Goal: Task Accomplishment & Management: Complete application form

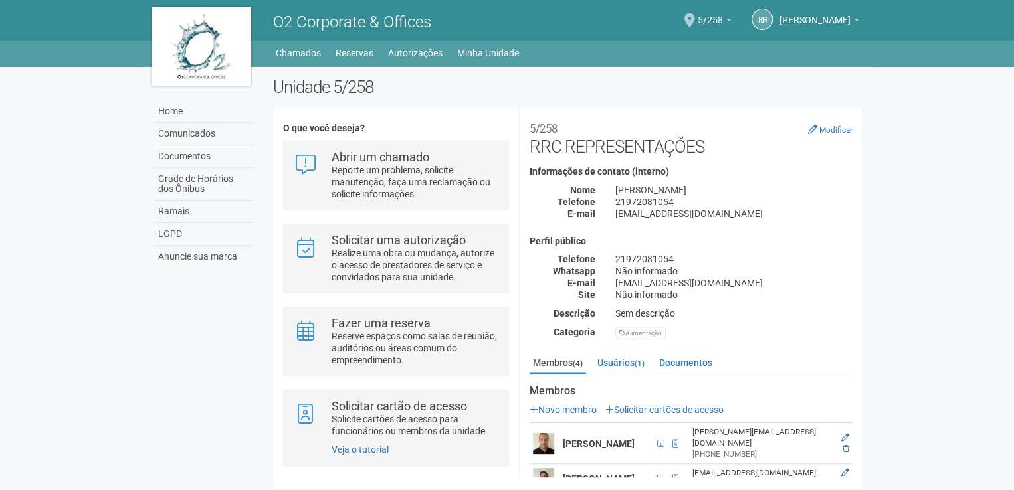
click at [250, 307] on div "Home Comunicados Documentos Grade de Horários dos Ônibus Ramais LGPD Anuncie su…" at bounding box center [507, 281] width 731 height 429
click at [199, 330] on div "Home Comunicados Documentos Grade de Horários dos Ônibus Ramais LGPD Anuncie su…" at bounding box center [507, 281] width 731 height 429
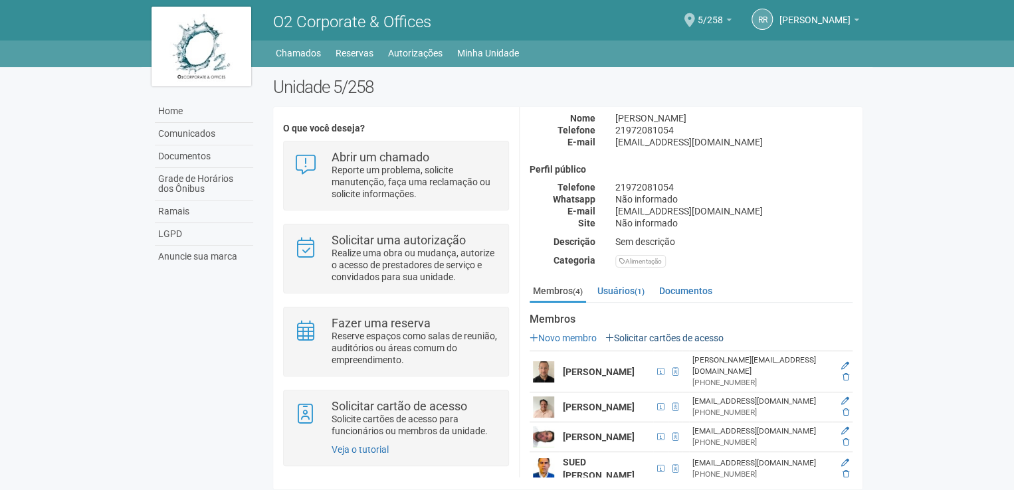
scroll to position [79, 0]
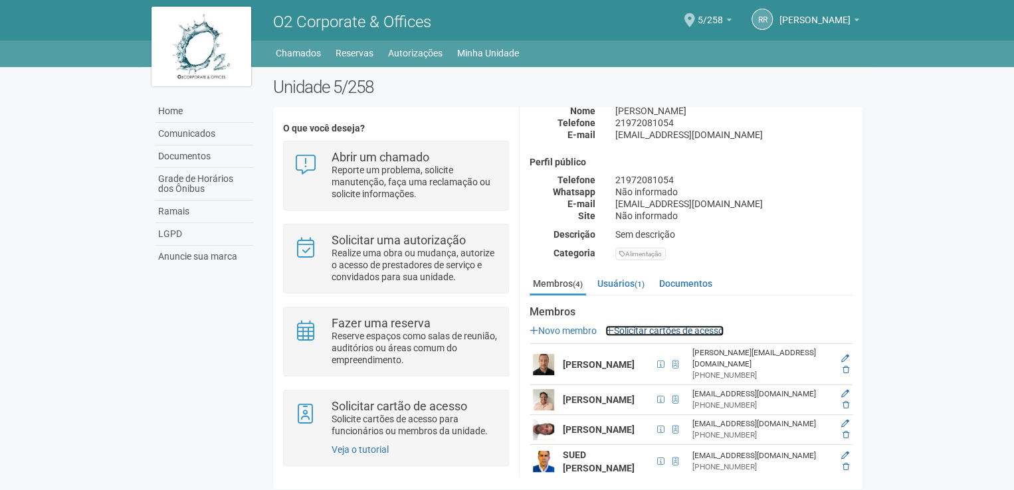
click at [651, 333] on link "Solicitar cartões de acesso" at bounding box center [664, 331] width 118 height 11
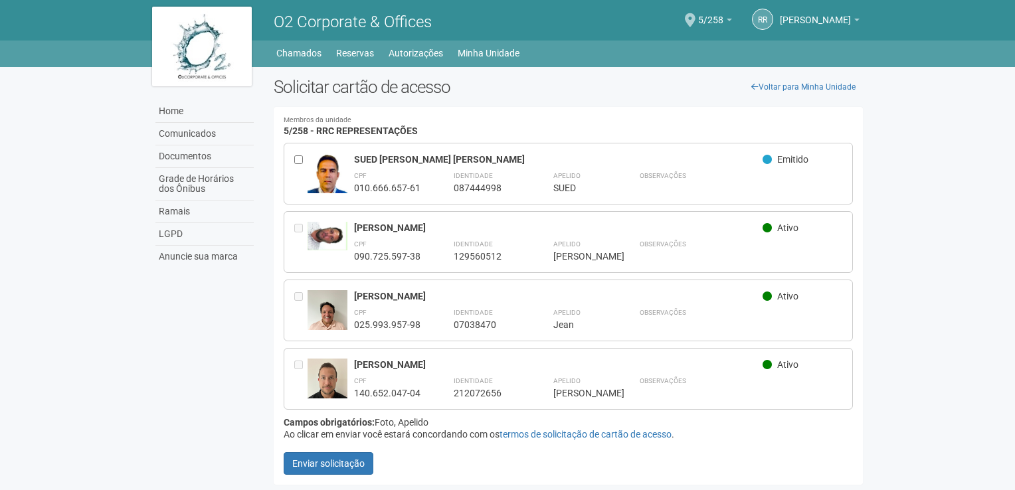
click at [303, 364] on div at bounding box center [300, 379] width 13 height 41
click at [781, 365] on span "Ativo" at bounding box center [787, 364] width 21 height 11
click at [755, 86] on icon at bounding box center [755, 87] width 7 height 8
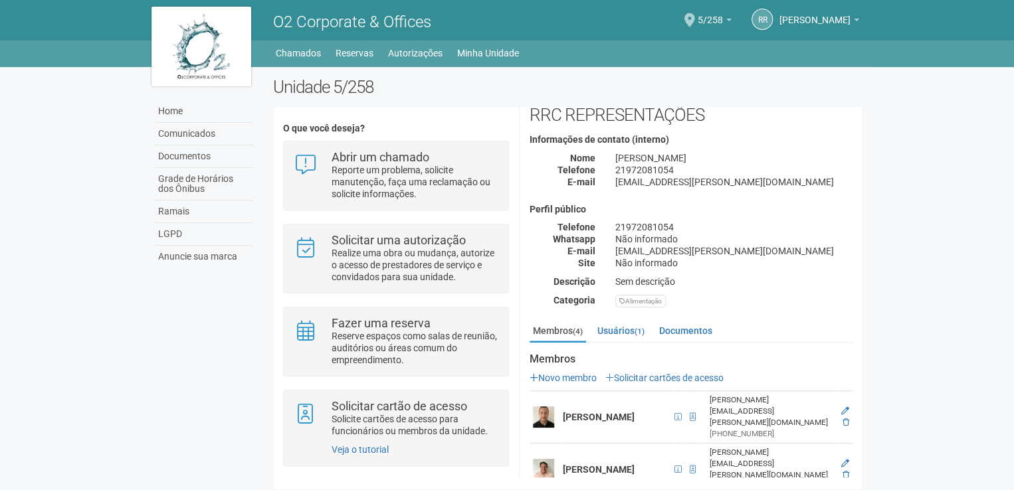
scroll to position [79, 0]
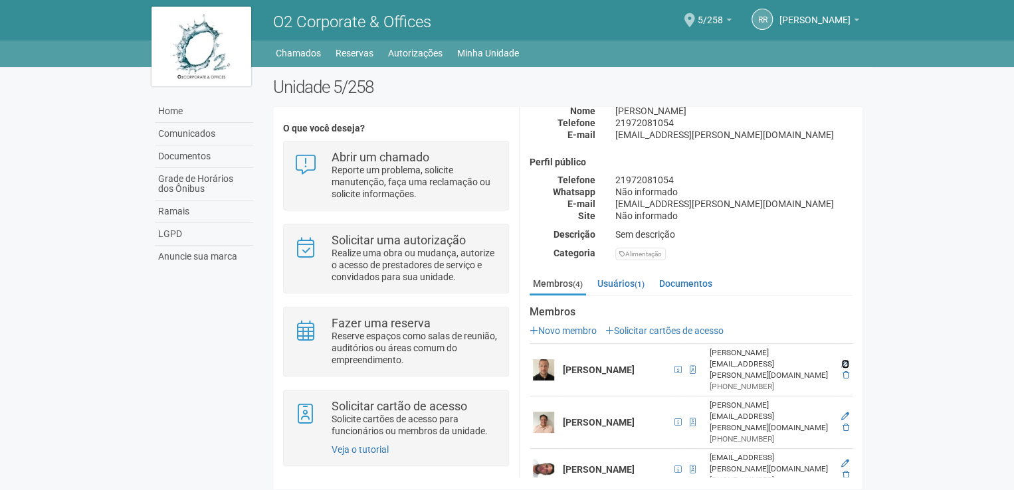
click at [841, 360] on icon at bounding box center [845, 364] width 8 height 8
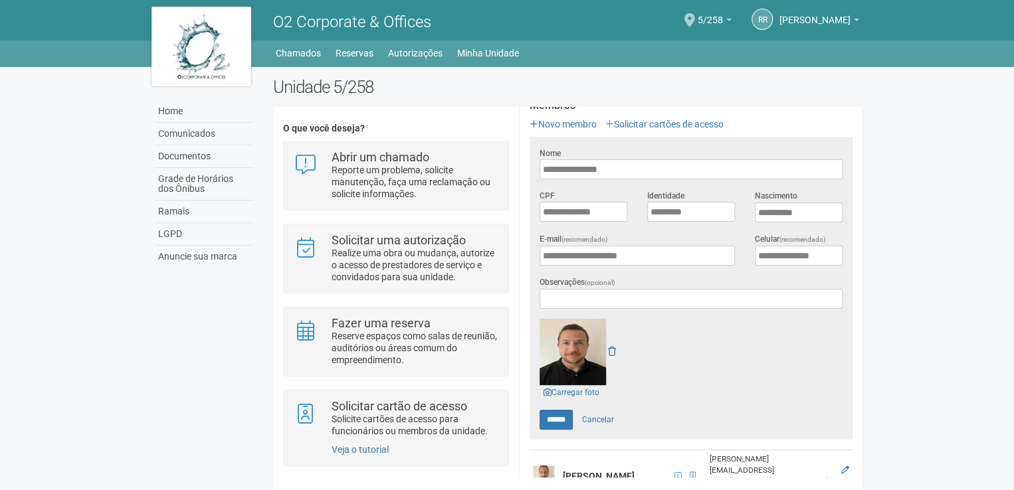
scroll to position [345, 0]
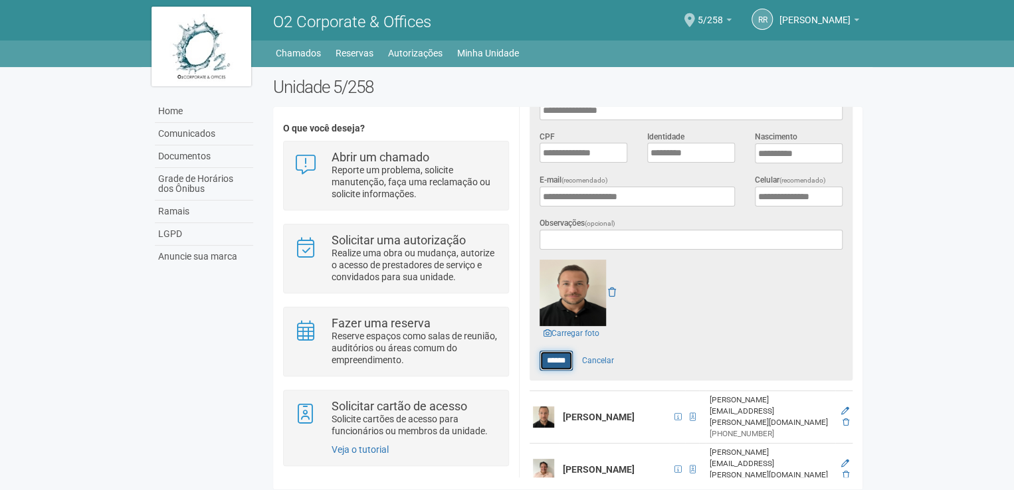
click at [559, 357] on input "******" at bounding box center [556, 361] width 33 height 20
type input "******"
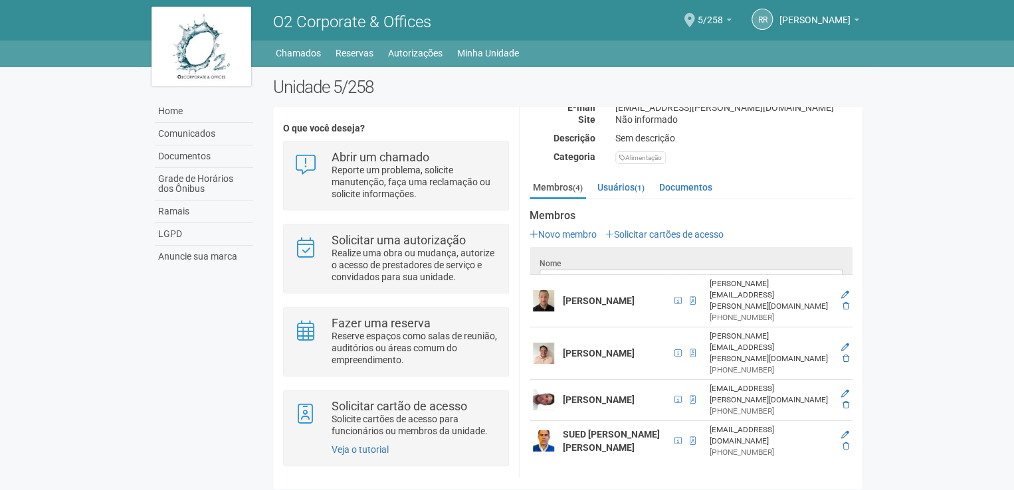
scroll to position [80, 0]
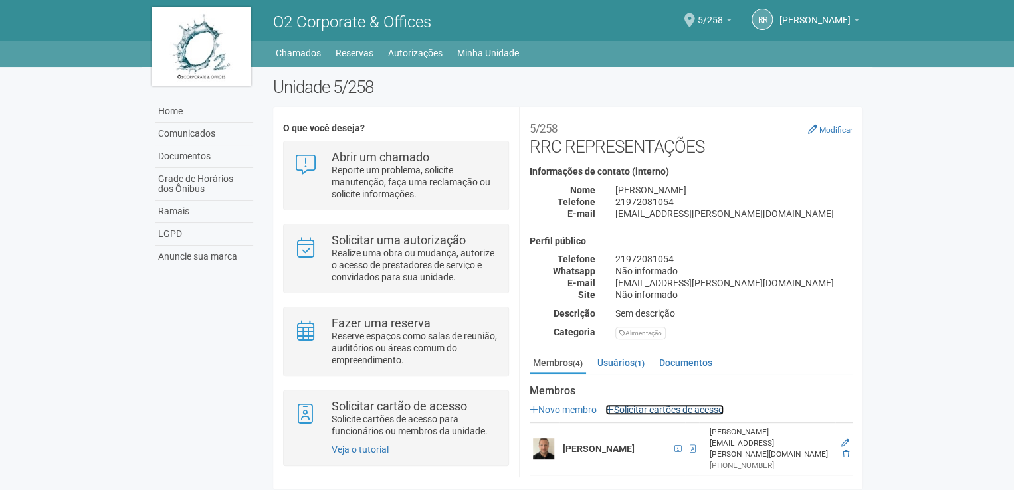
click at [694, 405] on link "Solicitar cartões de acesso" at bounding box center [664, 410] width 118 height 11
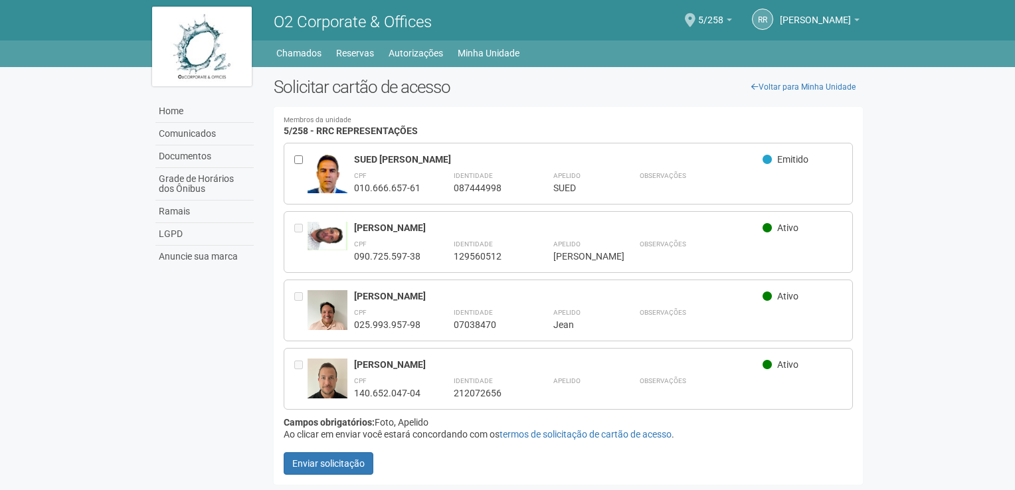
click at [781, 363] on span "Ativo" at bounding box center [787, 364] width 21 height 11
click at [631, 433] on link "termos de solicitação de cartão de acesso" at bounding box center [586, 434] width 172 height 11
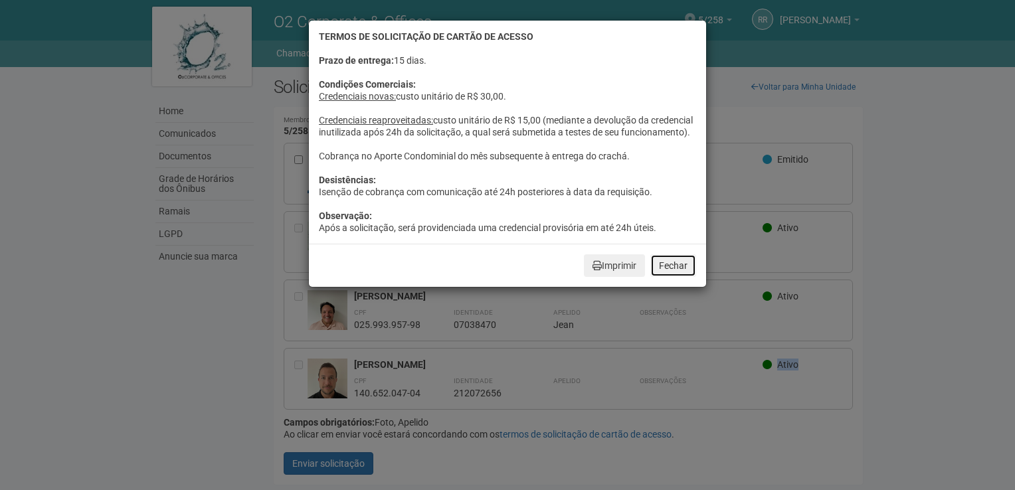
click at [670, 276] on button "Fechar" at bounding box center [674, 265] width 46 height 23
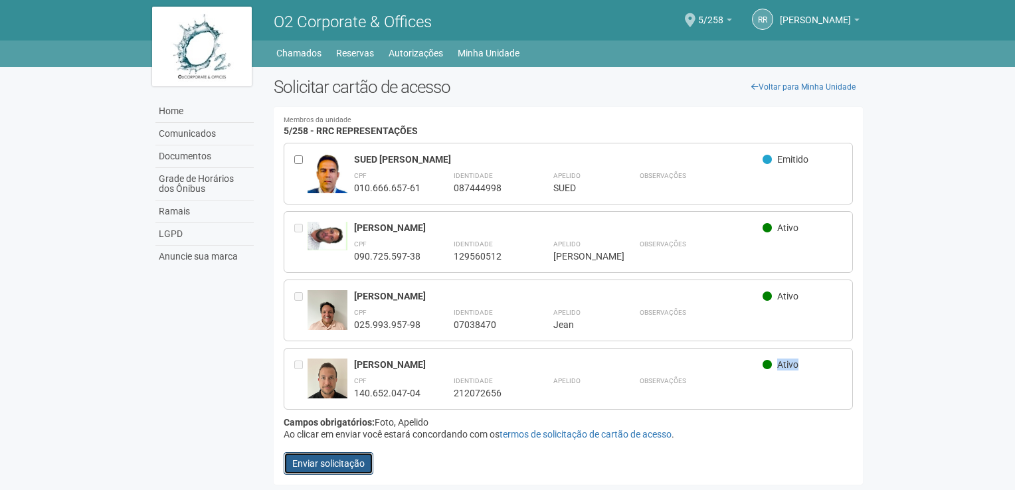
click at [355, 460] on button "Enviar solicitação" at bounding box center [329, 464] width 90 height 23
click at [917, 322] on body "Aguarde... O2 Corporate & Offices RR Raphael Ribeiro Campos Raphael Ribeiro Cam…" at bounding box center [507, 245] width 1015 height 490
click at [282, 49] on link "Chamados" at bounding box center [298, 53] width 45 height 19
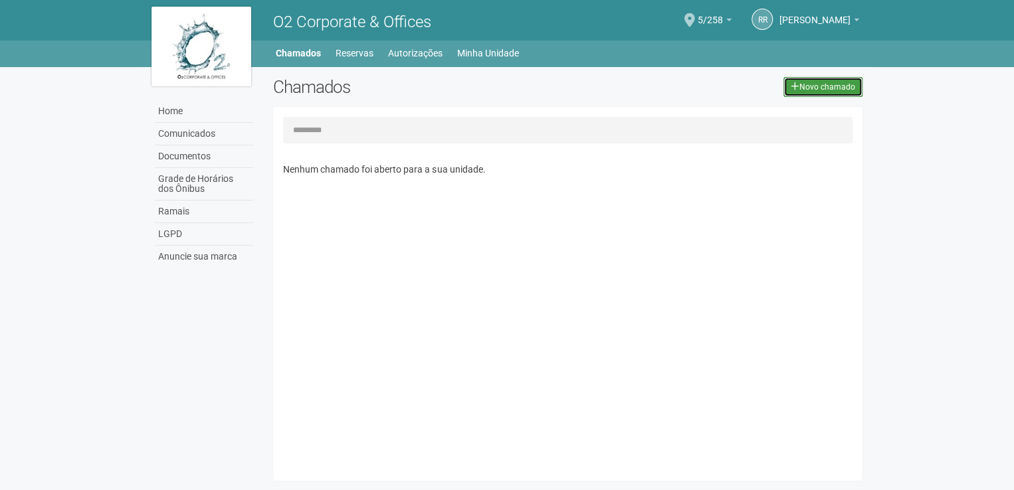
click at [831, 86] on link "Novo chamado" at bounding box center [822, 87] width 79 height 20
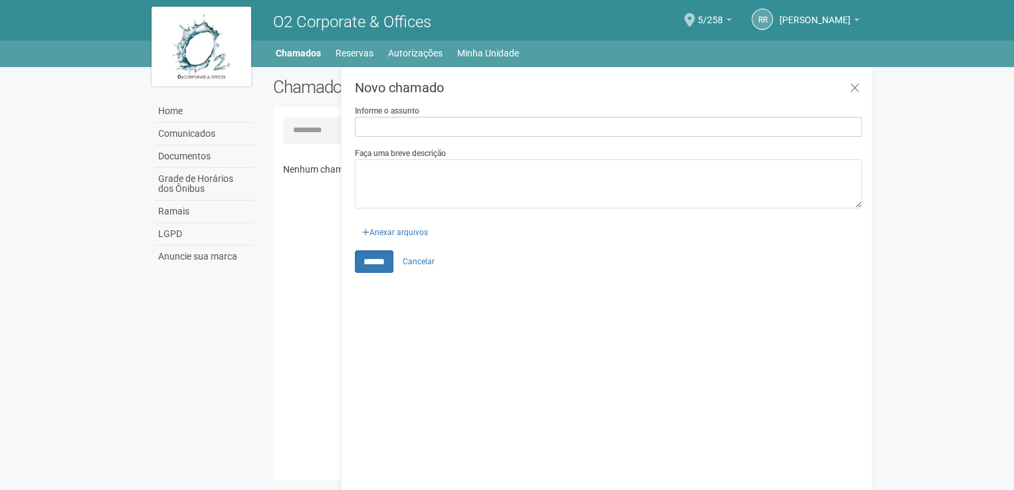
click at [453, 129] on input "Informe o assunto" at bounding box center [608, 127] width 507 height 20
click at [423, 262] on link "Cancelar" at bounding box center [418, 262] width 47 height 20
click at [165, 211] on link "Ramais" at bounding box center [204, 212] width 98 height 23
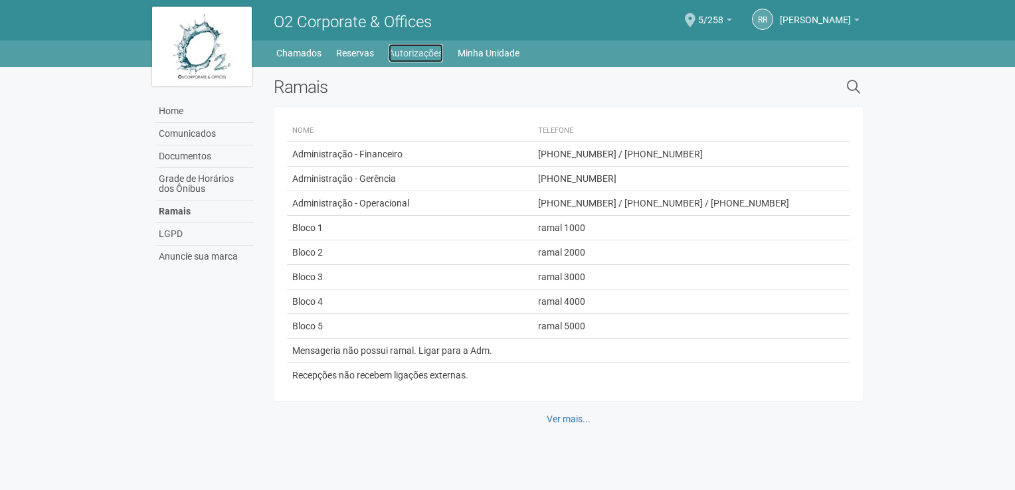
click at [407, 52] on link "Autorizações" at bounding box center [416, 53] width 54 height 19
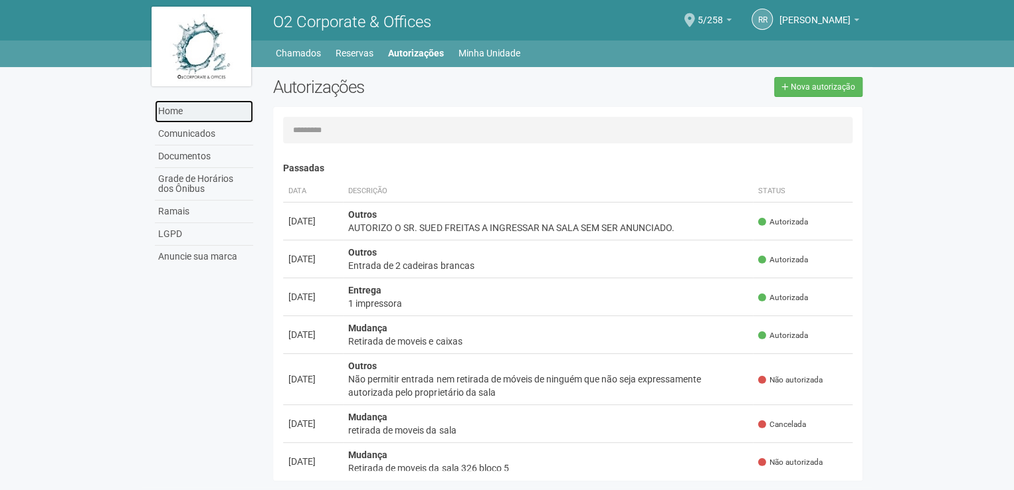
click at [181, 111] on link "Home" at bounding box center [204, 111] width 98 height 23
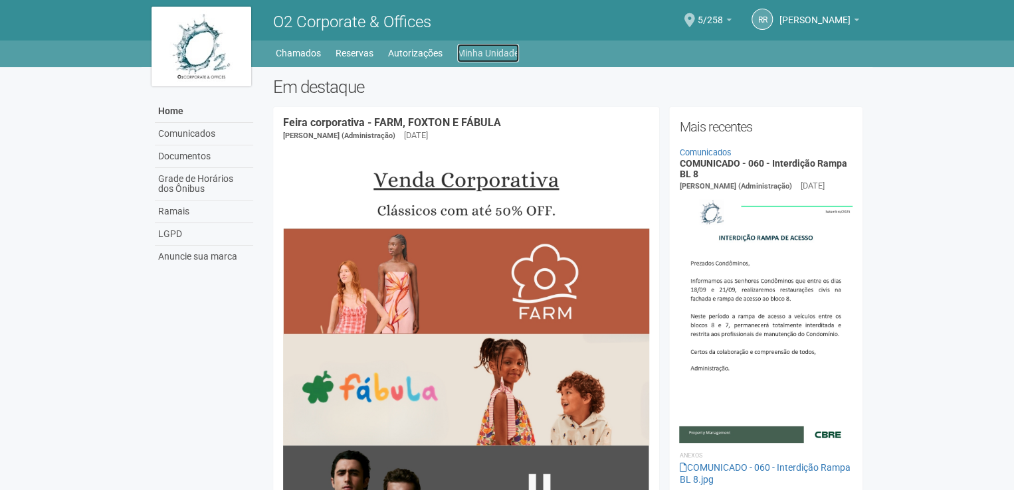
click at [476, 47] on link "Minha Unidade" at bounding box center [488, 53] width 62 height 19
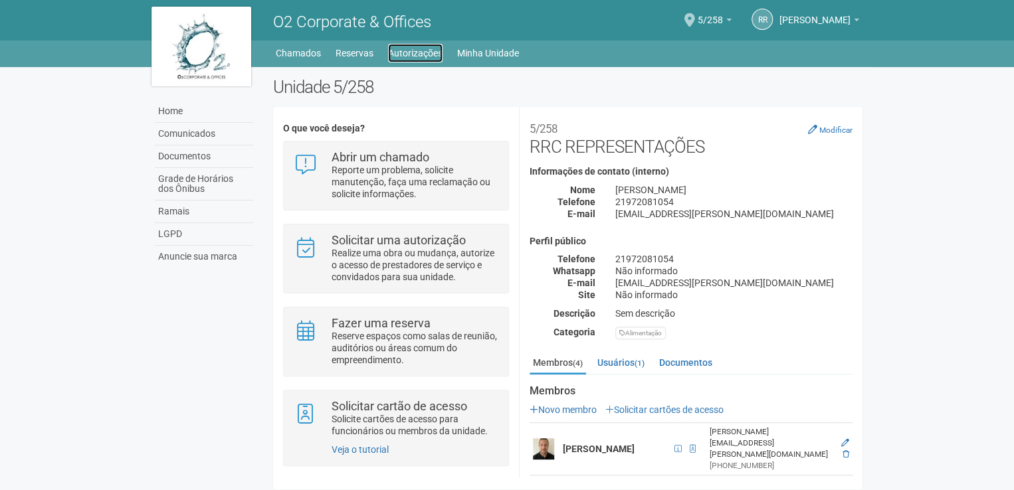
click at [420, 56] on link "Autorizações" at bounding box center [415, 53] width 54 height 19
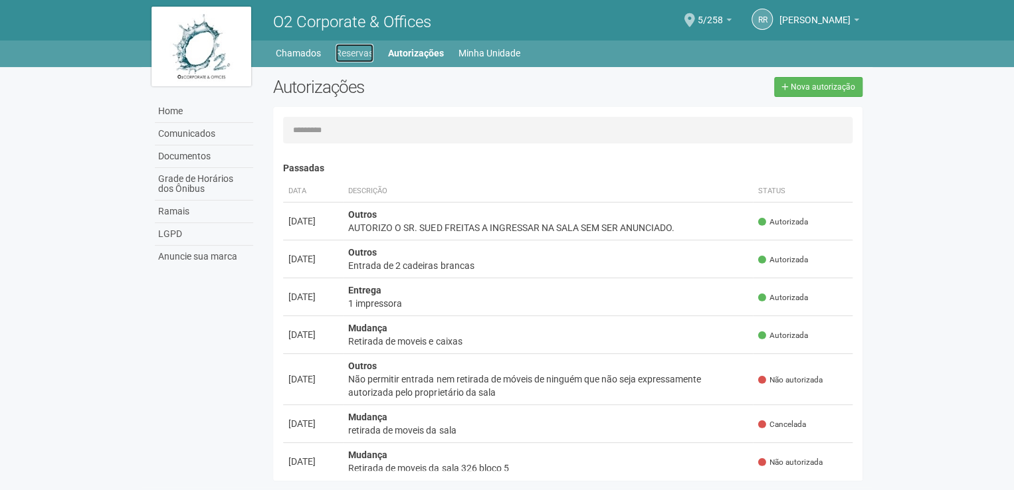
click at [347, 52] on link "Reservas" at bounding box center [355, 53] width 38 height 19
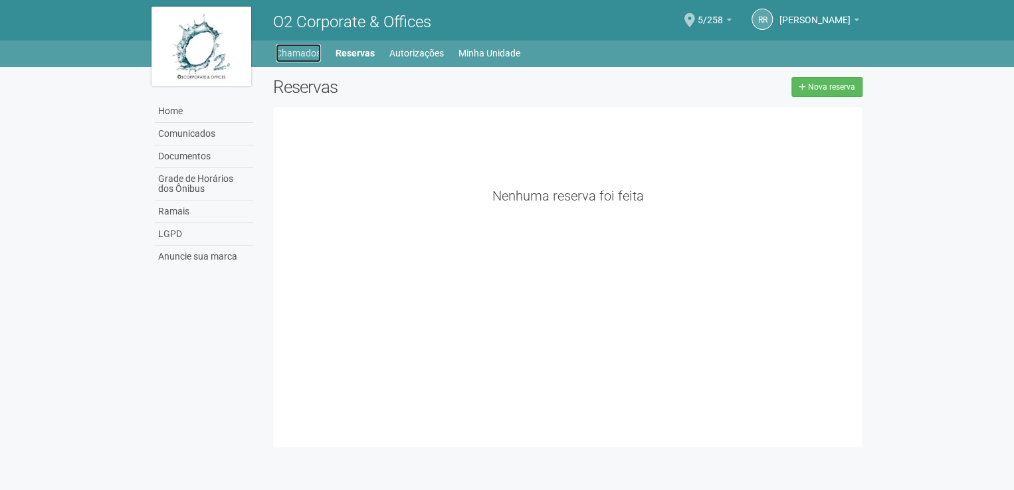
click at [298, 52] on link "Chamados" at bounding box center [298, 53] width 45 height 19
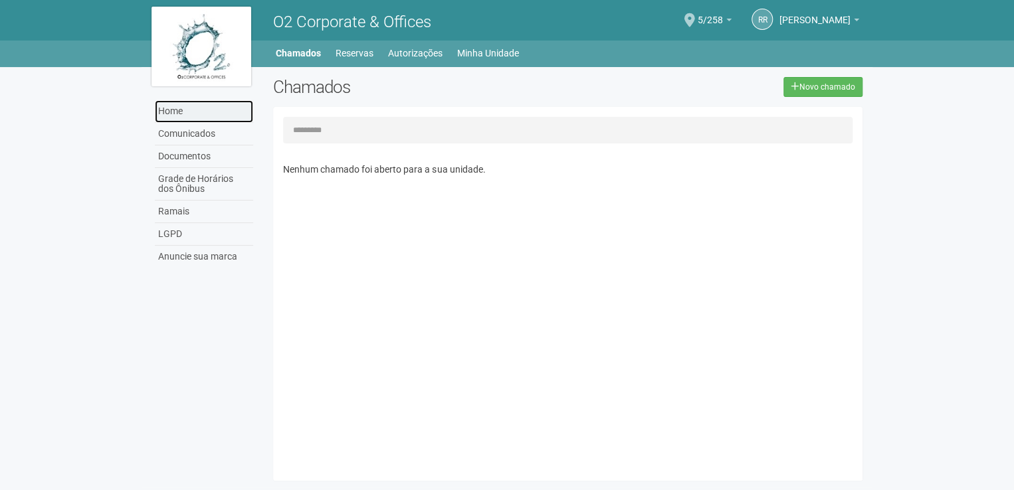
click at [170, 113] on link "Home" at bounding box center [204, 111] width 98 height 23
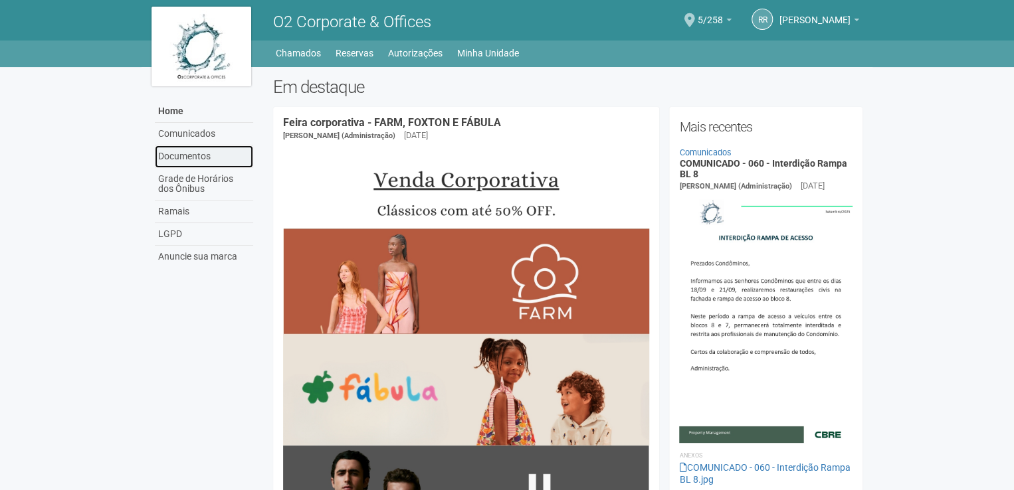
click at [179, 155] on link "Documentos" at bounding box center [204, 157] width 98 height 23
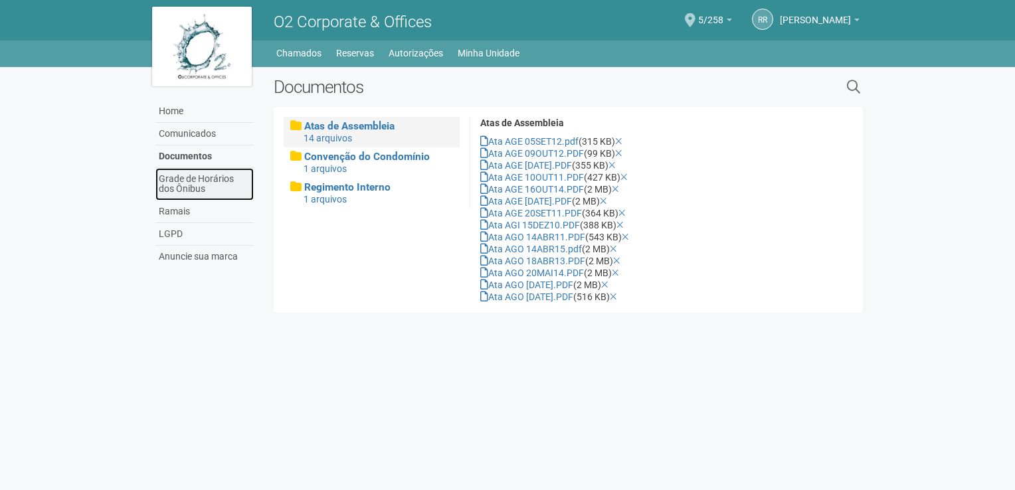
click at [183, 173] on link "Grade de Horários dos Ônibus" at bounding box center [204, 184] width 98 height 33
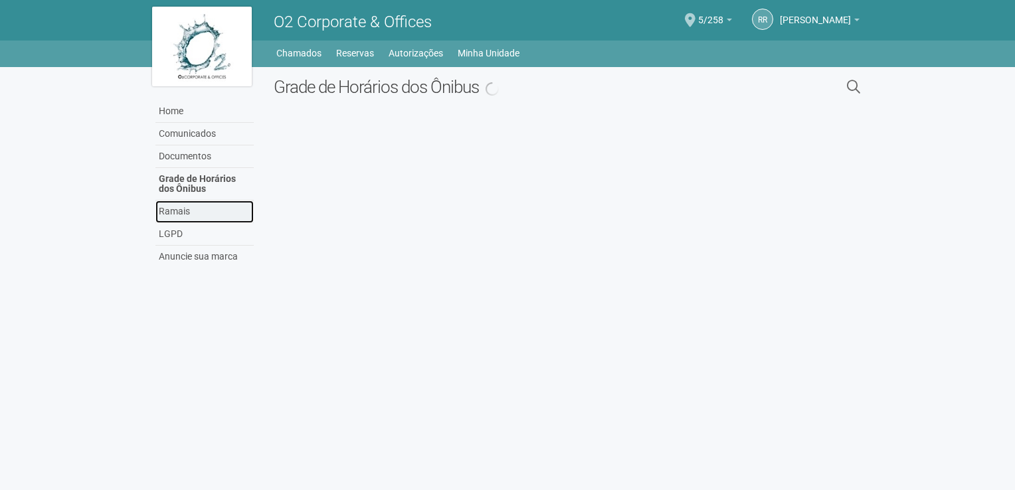
click at [190, 209] on link "Ramais" at bounding box center [204, 212] width 98 height 23
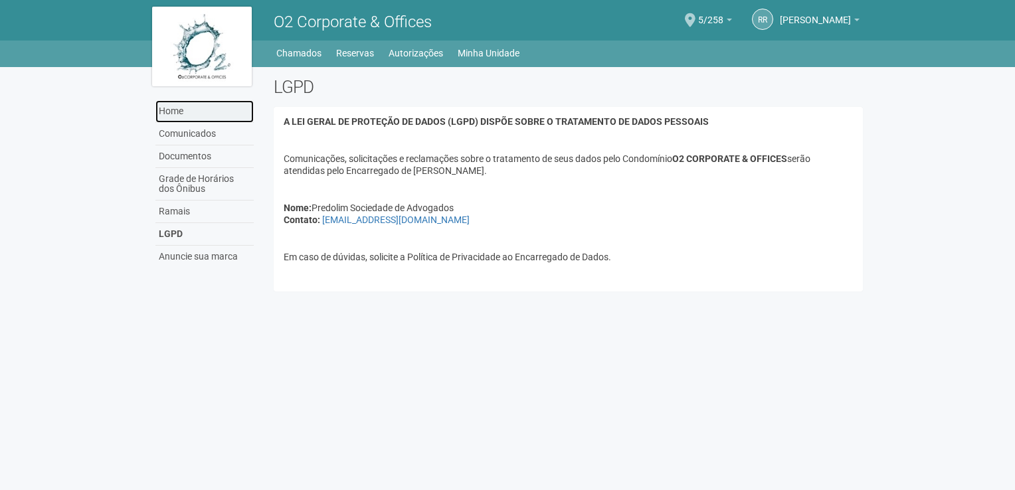
click at [169, 116] on link "Home" at bounding box center [204, 111] width 98 height 23
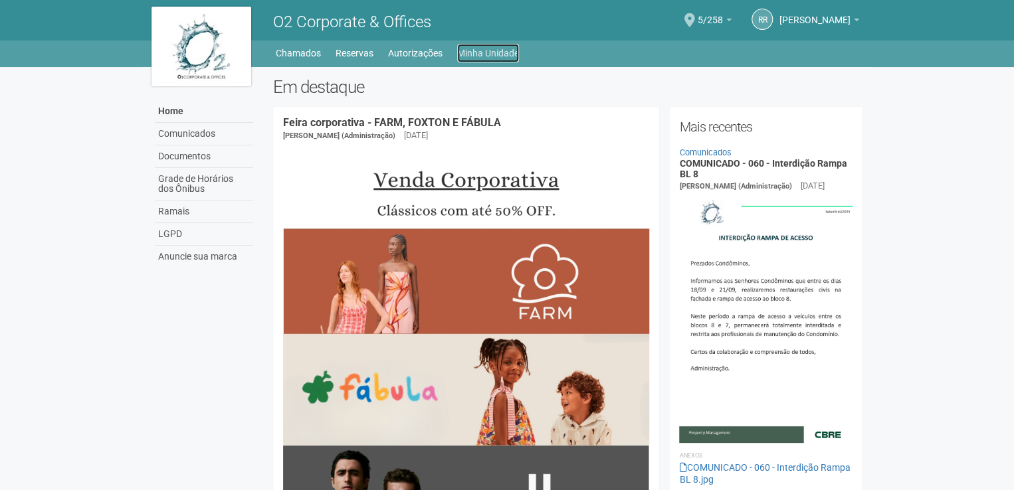
click at [496, 51] on link "Minha Unidade" at bounding box center [488, 53] width 62 height 19
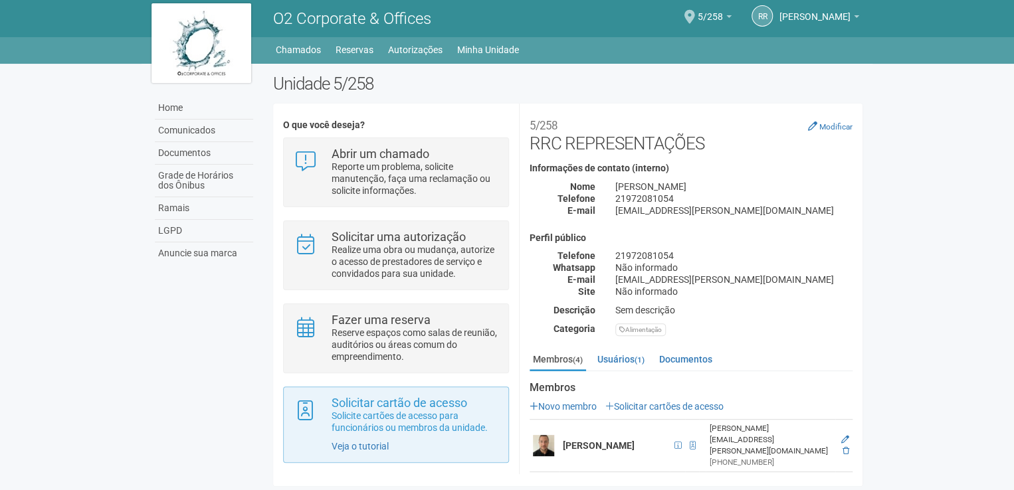
scroll to position [4, 0]
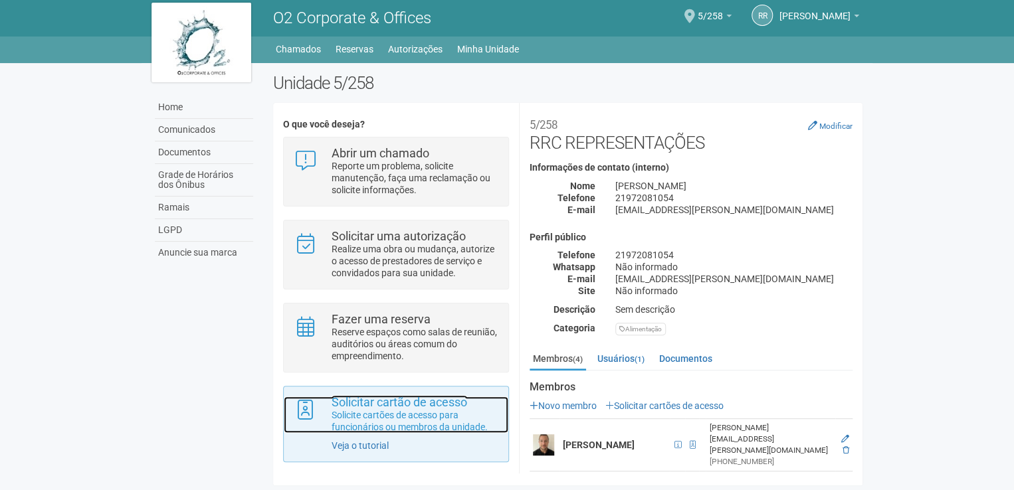
click at [391, 423] on p "Solicite cartões de acesso para funcionários ou membros da unidade." at bounding box center [415, 421] width 167 height 24
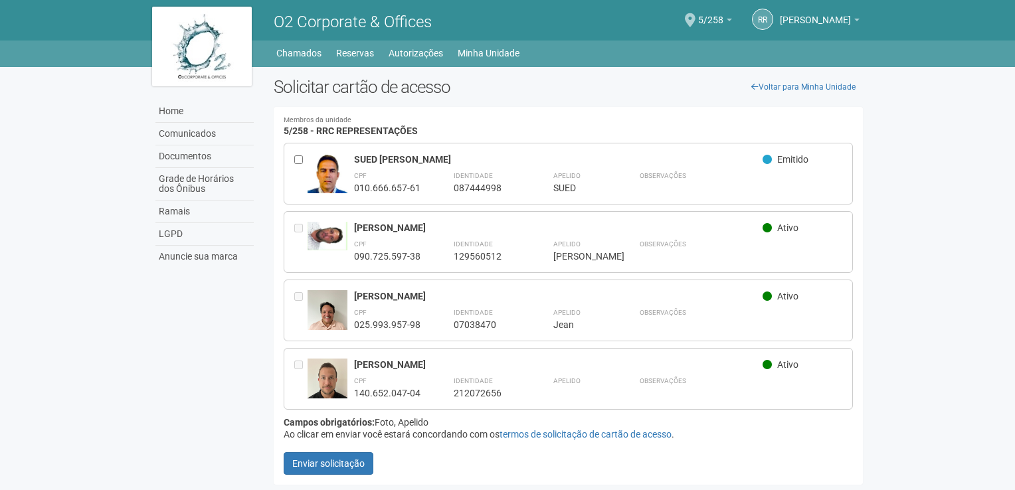
click at [245, 416] on div "Home Comunicados Documentos Grade de Horários dos Ônibus Ramais LGPD Anuncie su…" at bounding box center [507, 279] width 731 height 425
click at [758, 86] on icon at bounding box center [755, 87] width 7 height 8
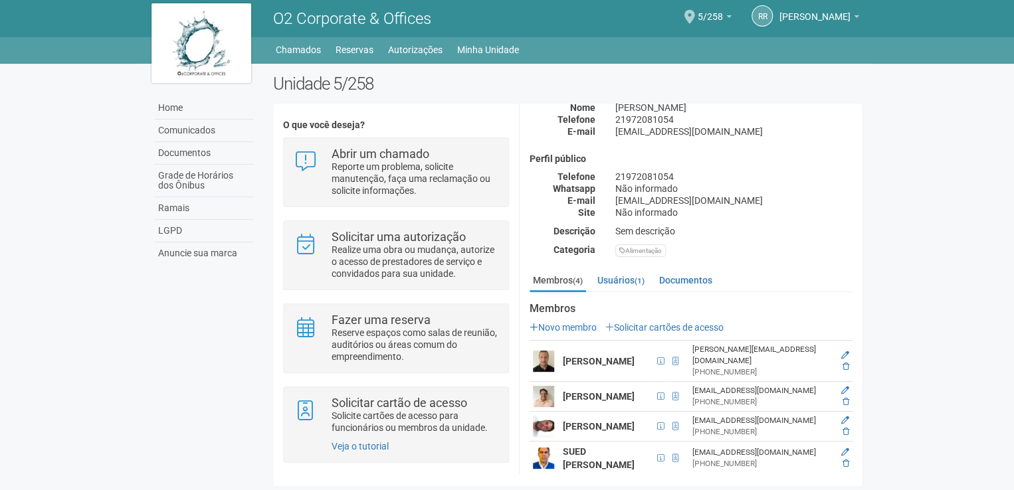
scroll to position [4, 0]
click at [921, 286] on body "Aguarde... O2 Corporate & Offices RR Raphael Ribeiro Campos Raphael Ribeiro Cam…" at bounding box center [507, 241] width 1014 height 490
click at [615, 276] on link "Usuários (1)" at bounding box center [621, 280] width 54 height 20
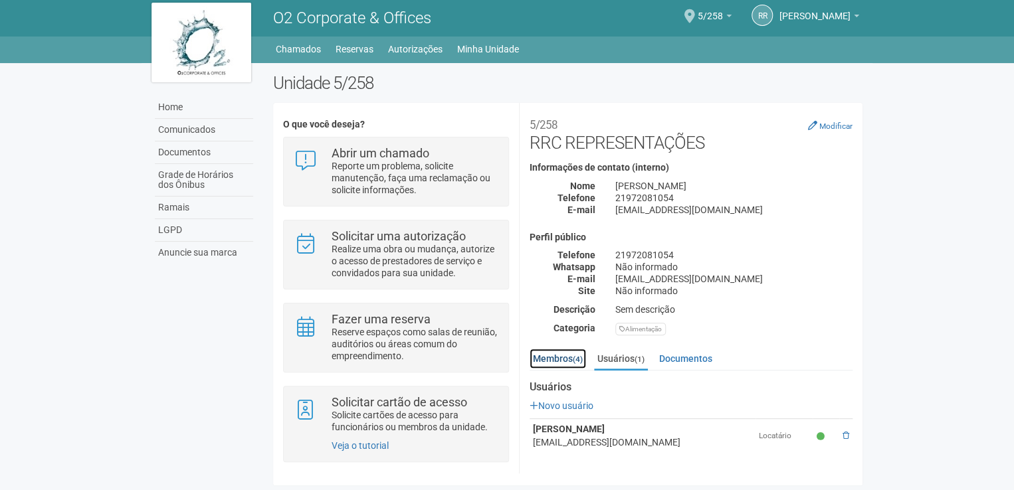
click at [570, 361] on link "Membros (4)" at bounding box center [558, 359] width 56 height 20
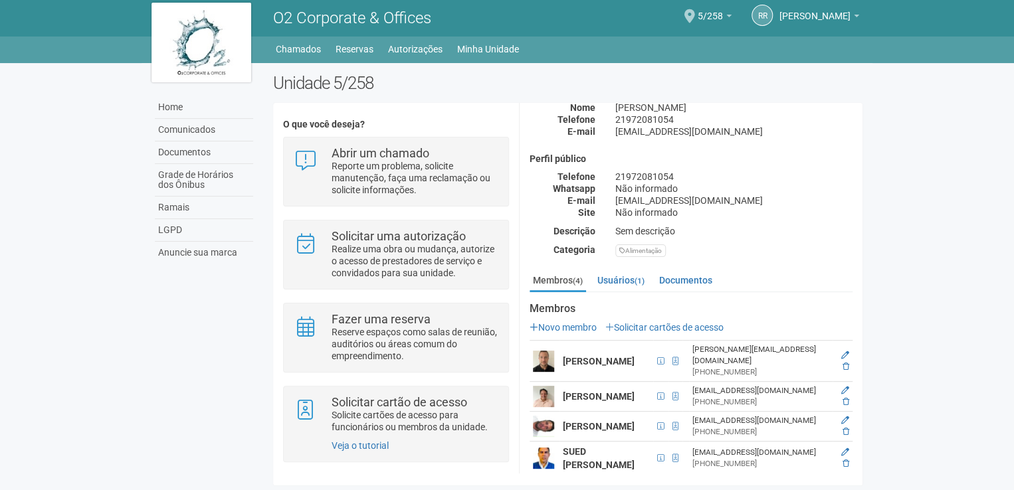
scroll to position [79, 0]
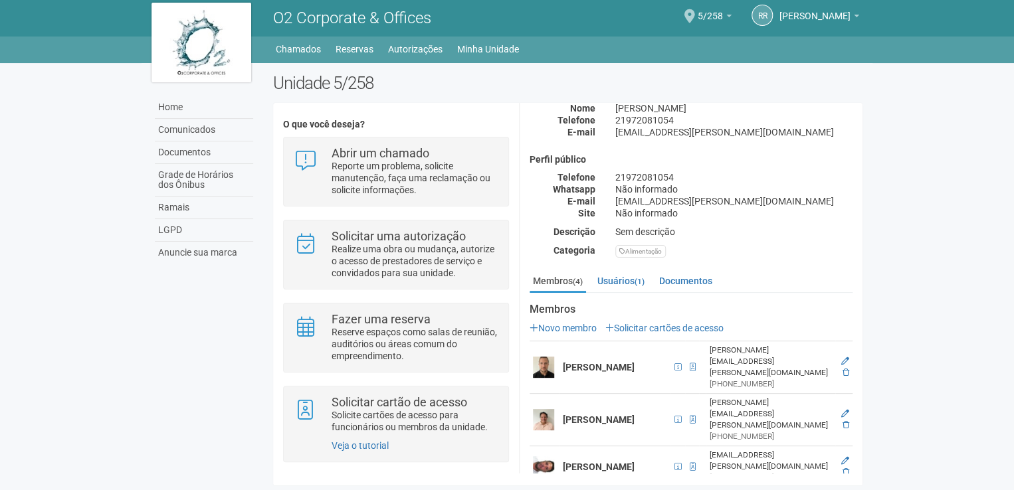
scroll to position [79, 0]
click at [639, 322] on link "Solicitar cartões de acesso" at bounding box center [664, 327] width 118 height 11
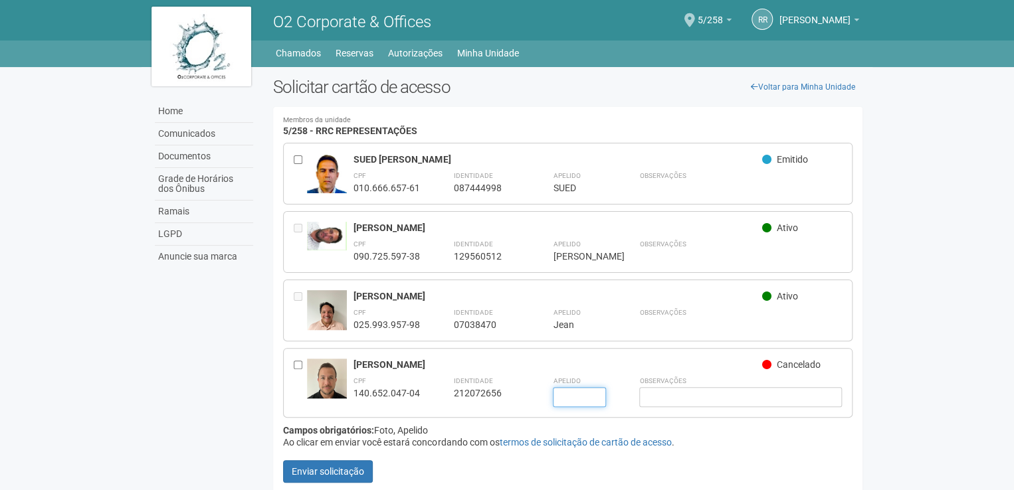
click at [589, 389] on input "text" at bounding box center [579, 397] width 53 height 20
type input "**********"
click at [658, 395] on input "text" at bounding box center [740, 397] width 203 height 20
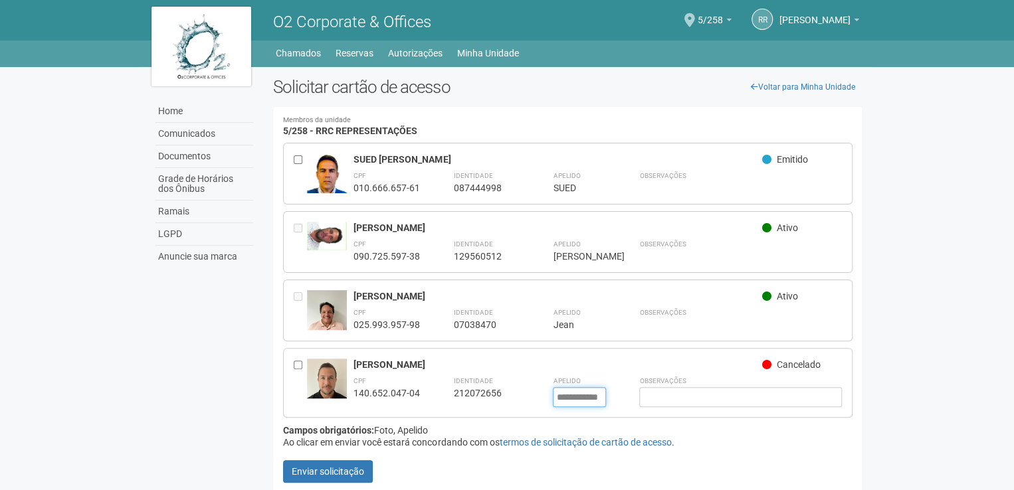
click at [601, 395] on input "**********" at bounding box center [579, 397] width 53 height 20
click at [601, 399] on input "**********" at bounding box center [579, 397] width 53 height 20
click at [589, 395] on input "**********" at bounding box center [579, 397] width 53 height 20
click at [528, 419] on form "SUED [PERSON_NAME] Emitido CPF 010.666.657-61 Identidade 087444998 Apelido ****…" at bounding box center [567, 313] width 569 height 340
click at [352, 466] on button "Enviar solicitação" at bounding box center [328, 471] width 90 height 23
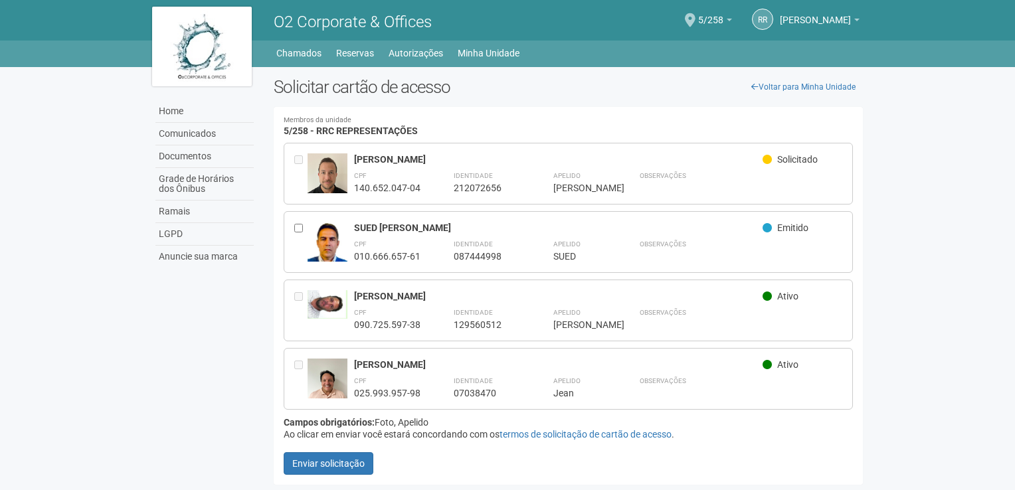
click at [920, 126] on body "A solicitação foi realizada Aguarde... O2 Corporate & Offices RR [PERSON_NAME] …" at bounding box center [507, 245] width 1015 height 490
click at [165, 118] on link "Home" at bounding box center [204, 111] width 98 height 23
